Goal: Task Accomplishment & Management: Complete application form

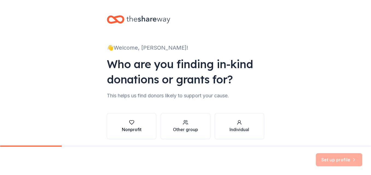
click at [128, 126] on div "Nonprofit" at bounding box center [132, 126] width 20 height 13
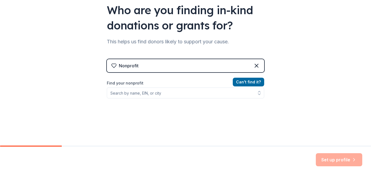
scroll to position [55, 0]
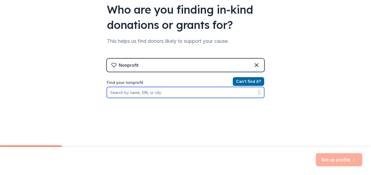
click at [137, 93] on input "Find your nonprofit" at bounding box center [185, 92] width 157 height 11
type input "[US_EMPLOYER_IDENTIFICATION_NUMBER]"
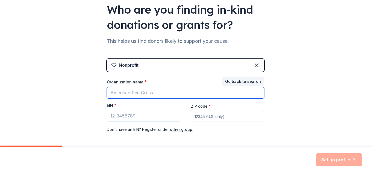
click at [144, 95] on input "Organization name *" at bounding box center [185, 92] width 157 height 11
type input "[PERSON_NAME] Tunnel To Towers Foundation"
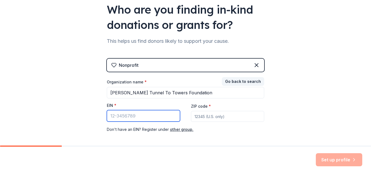
click at [109, 115] on input "EIN *" at bounding box center [143, 115] width 73 height 11
type input "[US_EMPLOYER_IDENTIFICATION_NUMBER]"
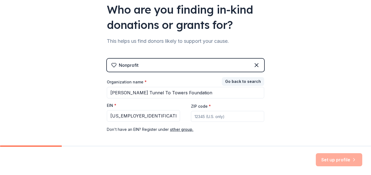
click at [192, 118] on input "ZIP code *" at bounding box center [227, 116] width 73 height 11
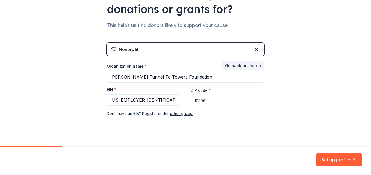
scroll to position [79, 0]
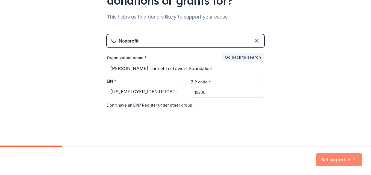
type input "10306"
click at [349, 161] on button "Set up profile" at bounding box center [339, 160] width 46 height 13
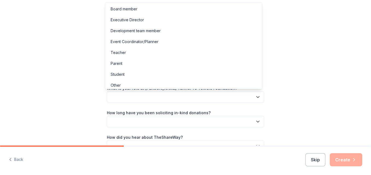
click at [255, 95] on icon "button" at bounding box center [257, 97] width 5 height 5
click at [119, 85] on div "Other" at bounding box center [116, 85] width 10 height 7
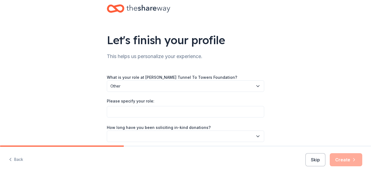
scroll to position [4, 0]
